Goal: Task Accomplishment & Management: Use online tool/utility

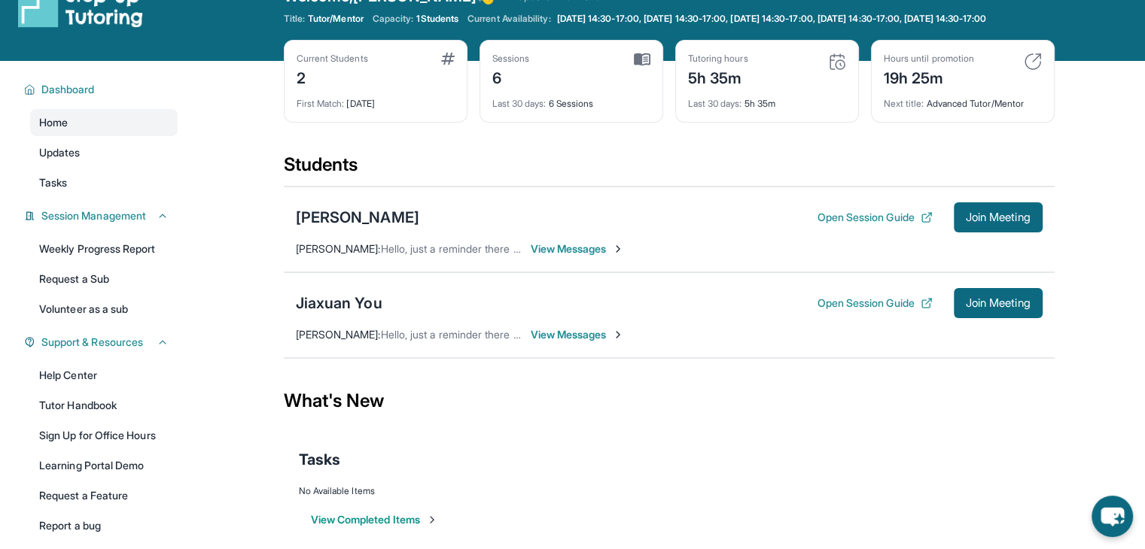
scroll to position [39, 0]
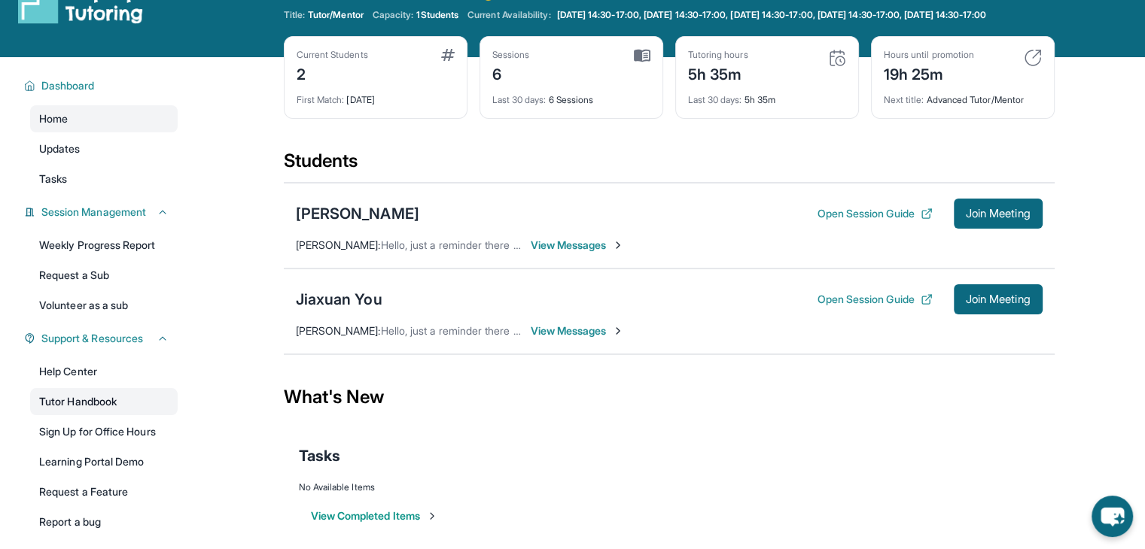
click at [64, 412] on link "Tutor Handbook" at bounding box center [104, 401] width 148 height 27
click at [1008, 303] on span "Join Meeting" at bounding box center [998, 299] width 65 height 9
click at [358, 310] on div "Jiaxuan You" at bounding box center [339, 299] width 87 height 21
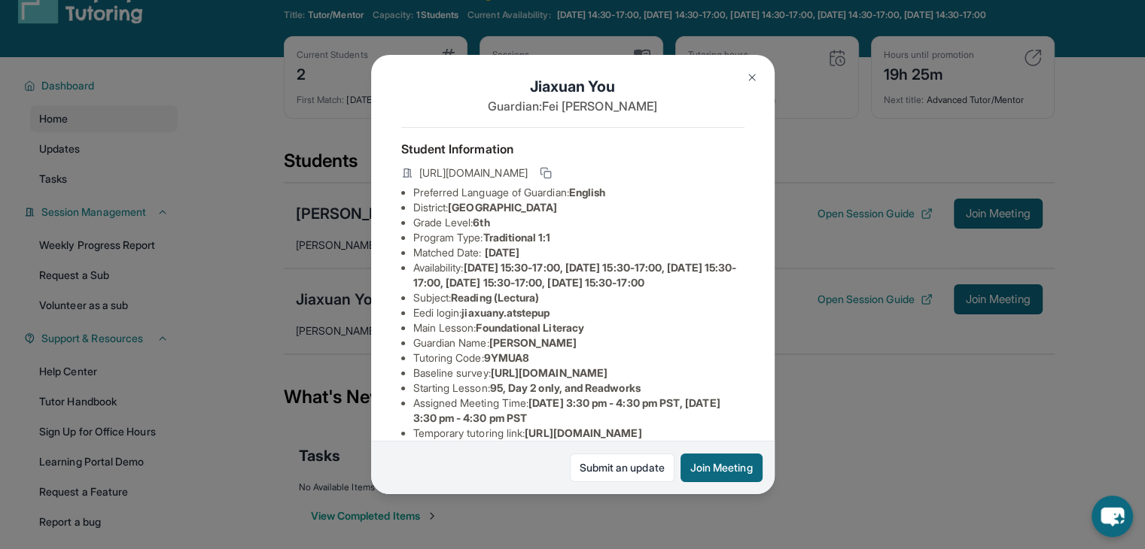
scroll to position [9, 0]
drag, startPoint x: 577, startPoint y: 338, endPoint x: 481, endPoint y: 347, distance: 96.8
click at [481, 347] on ul "Preferred Language of Guardian: English District: [GEOGRAPHIC_DATA] Grade Level…" at bounding box center [572, 365] width 343 height 361
click at [467, 319] on span "jiaxuany.atstepup" at bounding box center [505, 312] width 88 height 13
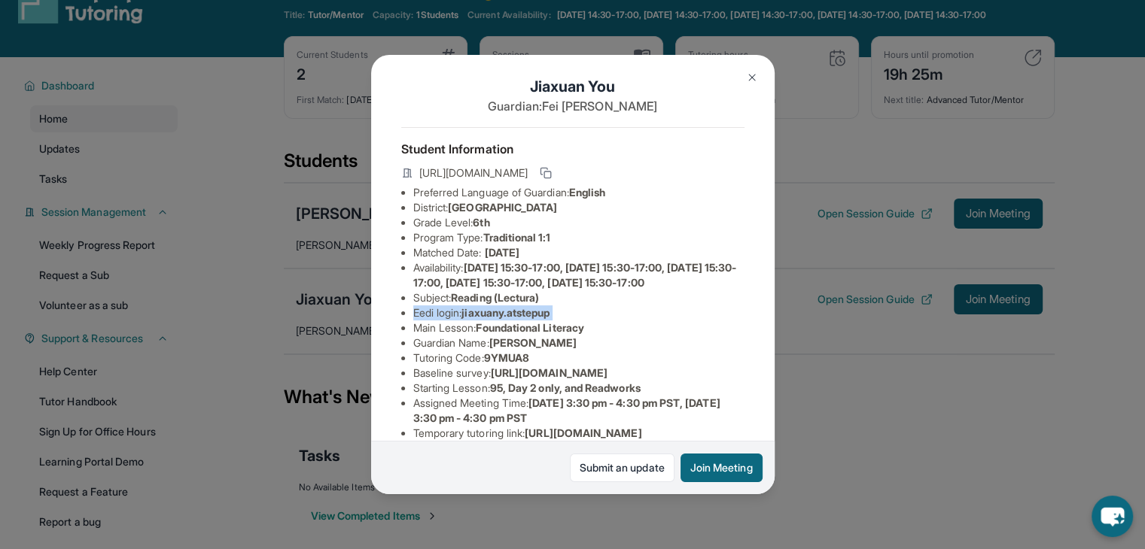
drag, startPoint x: 467, startPoint y: 341, endPoint x: 549, endPoint y: 337, distance: 82.1
click at [549, 319] on span "jiaxuany.atstepup" at bounding box center [505, 312] width 88 height 13
click at [561, 321] on li "Eedi login : jiaxuany.atstepup" at bounding box center [578, 313] width 331 height 15
drag, startPoint x: 561, startPoint y: 338, endPoint x: 540, endPoint y: 338, distance: 20.3
click at [540, 321] on li "Eedi login : jiaxuany.atstepup" at bounding box center [578, 313] width 331 height 15
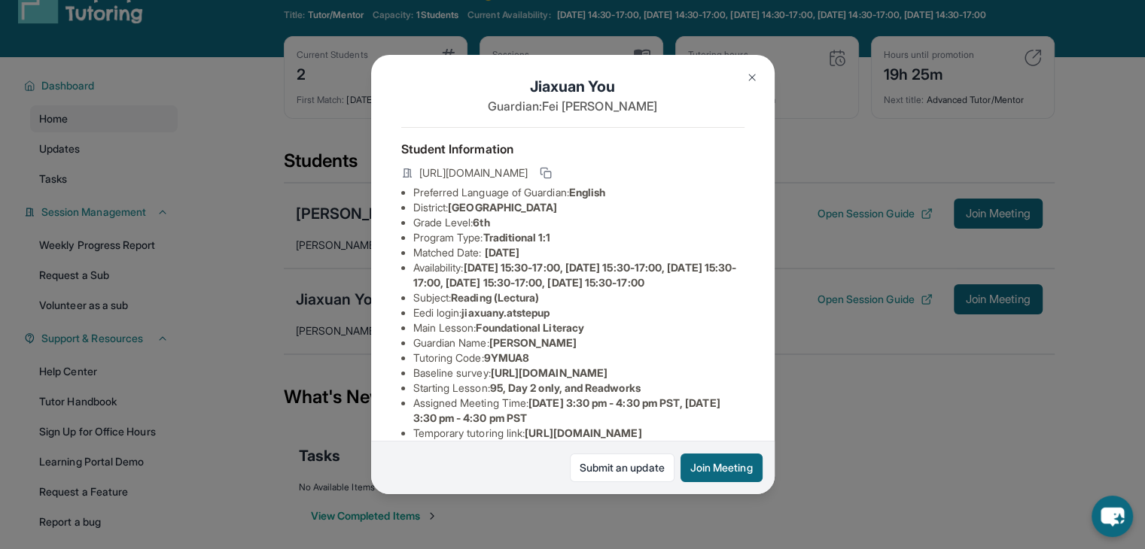
click at [467, 321] on li "Eedi login : jiaxuany.atstepup" at bounding box center [578, 313] width 331 height 15
drag, startPoint x: 471, startPoint y: 339, endPoint x: 599, endPoint y: 344, distance: 128.1
click at [599, 321] on li "Eedi login : jiaxuany.atstepup" at bounding box center [578, 313] width 331 height 15
click at [545, 319] on span "jiaxuany.atstepup" at bounding box center [505, 312] width 88 height 13
drag, startPoint x: 566, startPoint y: 341, endPoint x: 488, endPoint y: 338, distance: 78.3
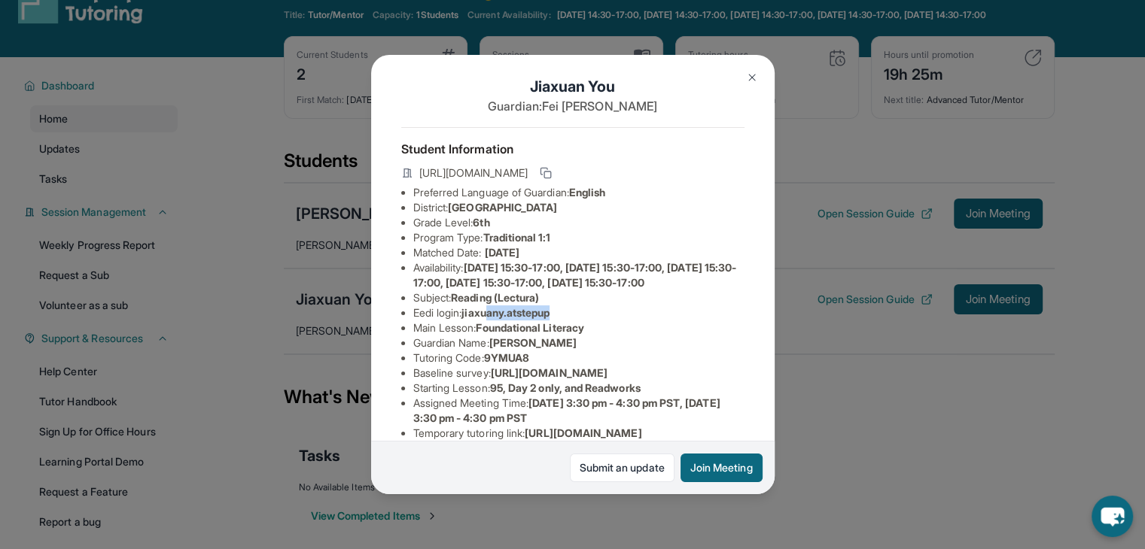
click at [488, 321] on li "Eedi login : jiaxuany.atstepup" at bounding box center [578, 313] width 331 height 15
click at [479, 319] on span "jiaxuany.atstepup" at bounding box center [505, 312] width 88 height 13
click at [467, 319] on span "jiaxuany.atstepup" at bounding box center [505, 312] width 88 height 13
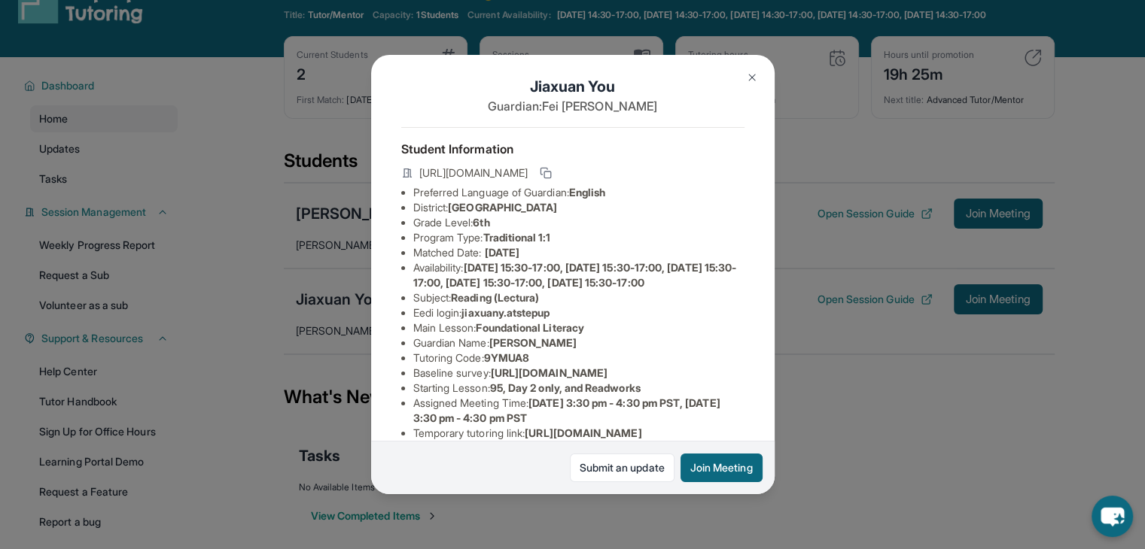
click at [467, 321] on li "Eedi login : jiaxuany.atstepup" at bounding box center [578, 313] width 331 height 15
click at [567, 306] on li "Subject : Reading (Lectura)" at bounding box center [578, 298] width 331 height 15
click at [467, 321] on li "Eedi login : jiaxuany.atstepup" at bounding box center [578, 313] width 331 height 15
click at [479, 319] on span "jiaxuany.atstepup" at bounding box center [505, 312] width 88 height 13
click at [486, 319] on span "jiaxuany.atstepup" at bounding box center [505, 312] width 88 height 13
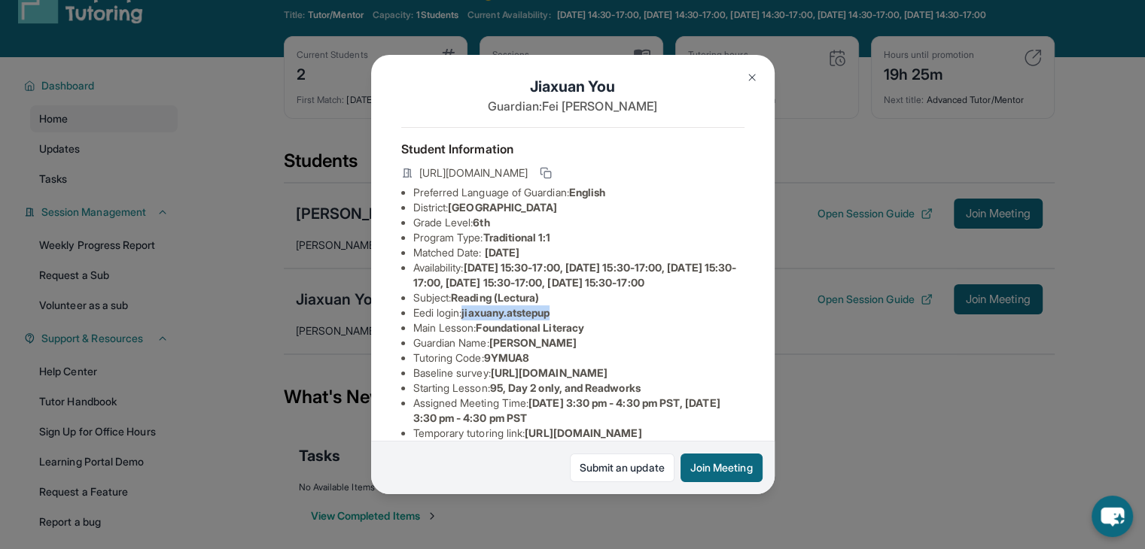
copy span "jiaxuany.atstepup"
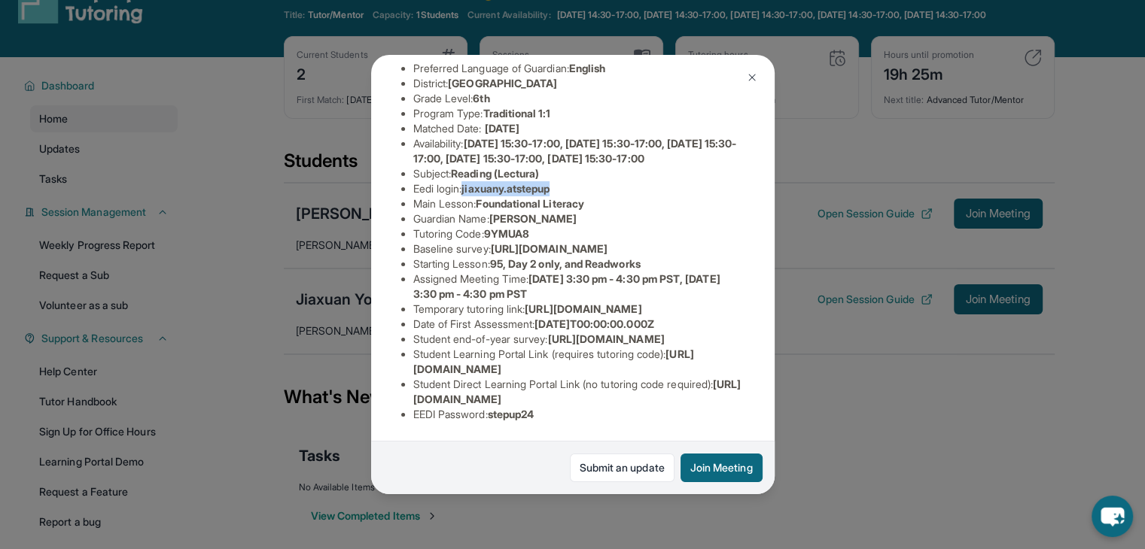
scroll to position [307, 0]
click at [691, 361] on li "Student Learning Portal Link (requires tutoring code) : https://student-portal.…" at bounding box center [578, 362] width 331 height 30
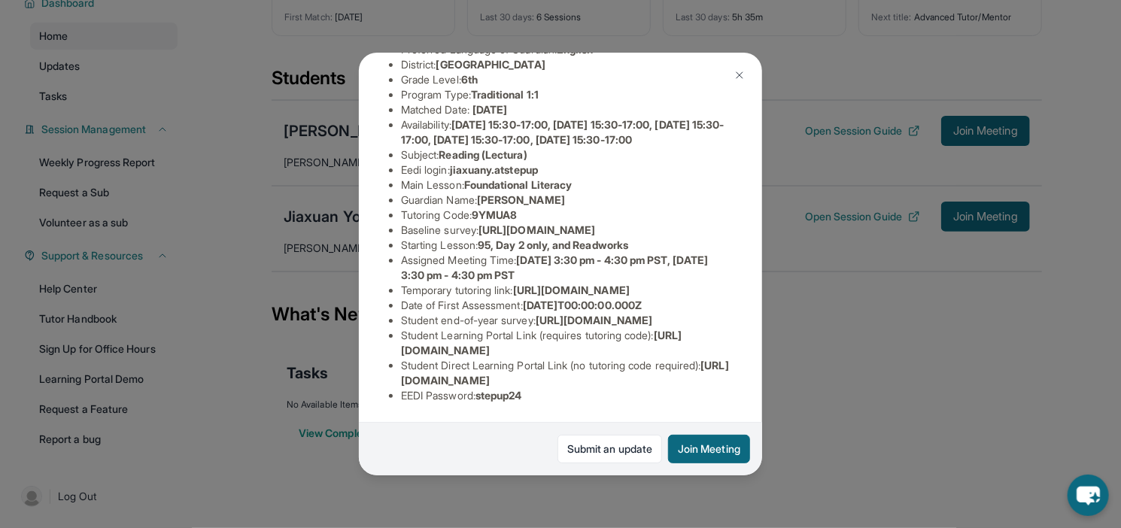
scroll to position [133, 0]
copy span "stepup24"
click at [781, 75] on div "Jiaxuan You Guardian: [PERSON_NAME] Student Information [URL][DOMAIN_NAME] Pref…" at bounding box center [560, 264] width 1121 height 528
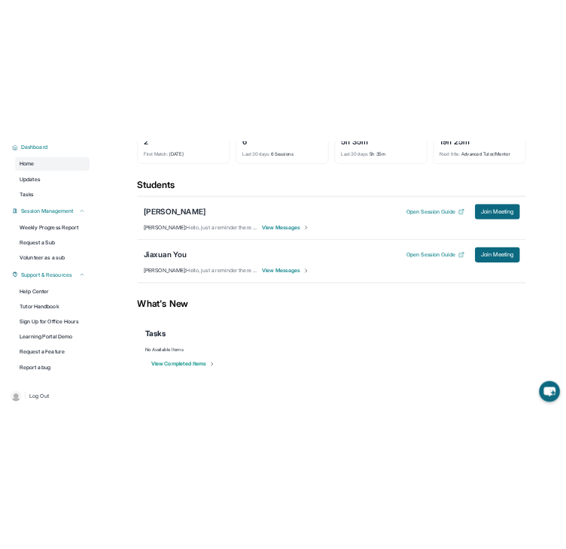
scroll to position [60, 0]
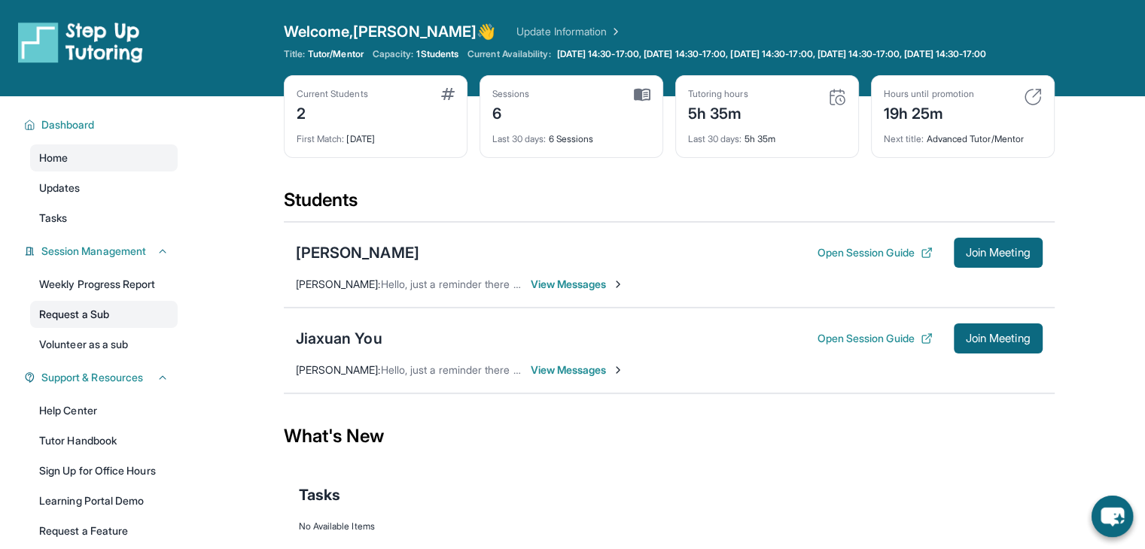
click at [91, 328] on link "Request a Sub" at bounding box center [104, 314] width 148 height 27
click at [349, 349] on div "Jiaxuan You" at bounding box center [339, 338] width 87 height 21
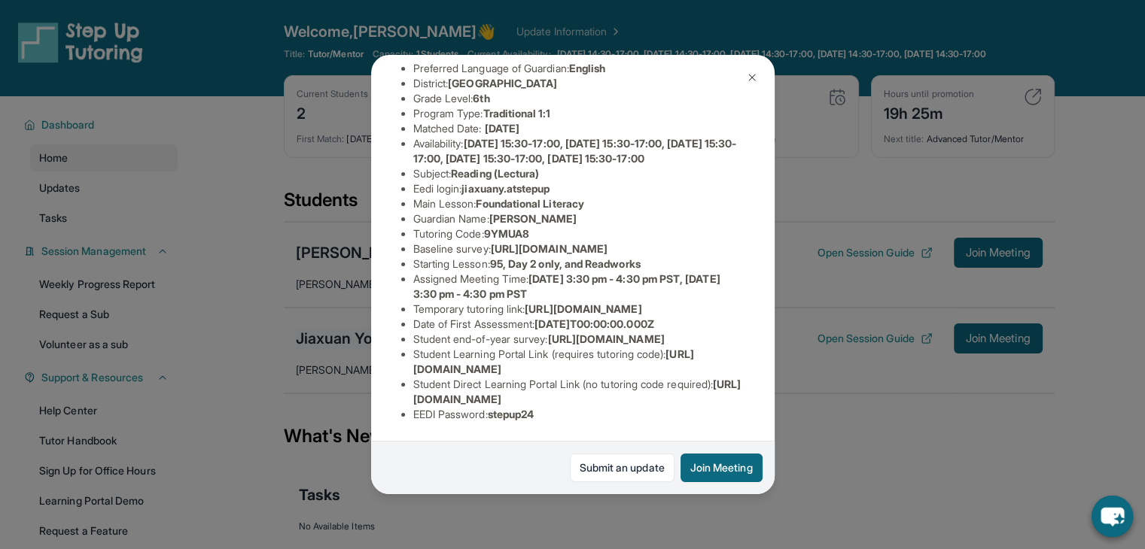
scroll to position [161, 0]
click at [348, 215] on div "Jiaxuan You Guardian: [PERSON_NAME] Student Information [URL][DOMAIN_NAME] Pref…" at bounding box center [572, 274] width 1145 height 549
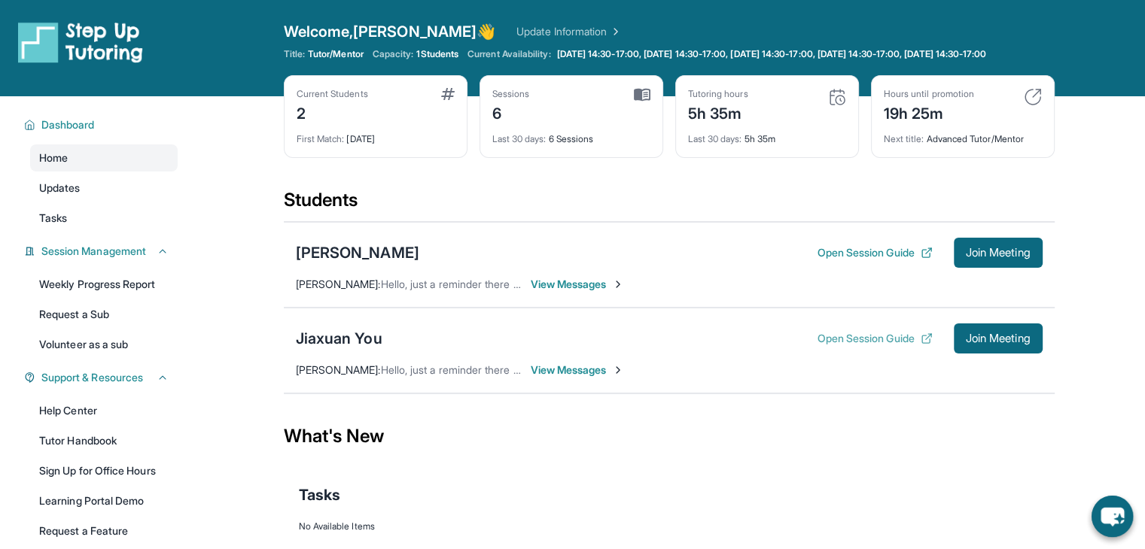
click at [870, 346] on button "Open Session Guide" at bounding box center [874, 338] width 115 height 15
